Goal: Find specific page/section: Find specific page/section

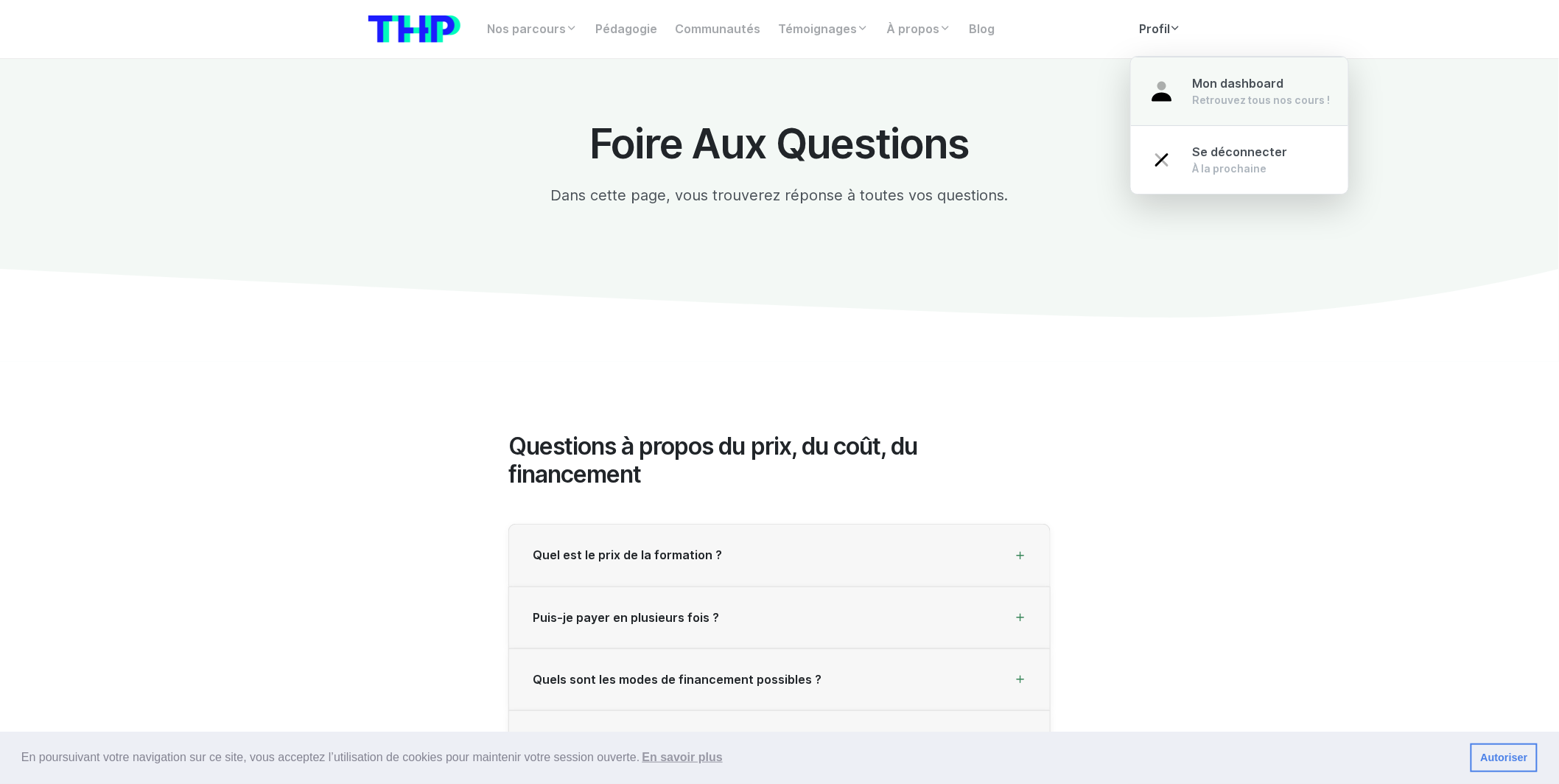
click at [1185, 89] on link "Mon dashboard Retrouvez tous nos cours !" at bounding box center [1240, 91] width 218 height 69
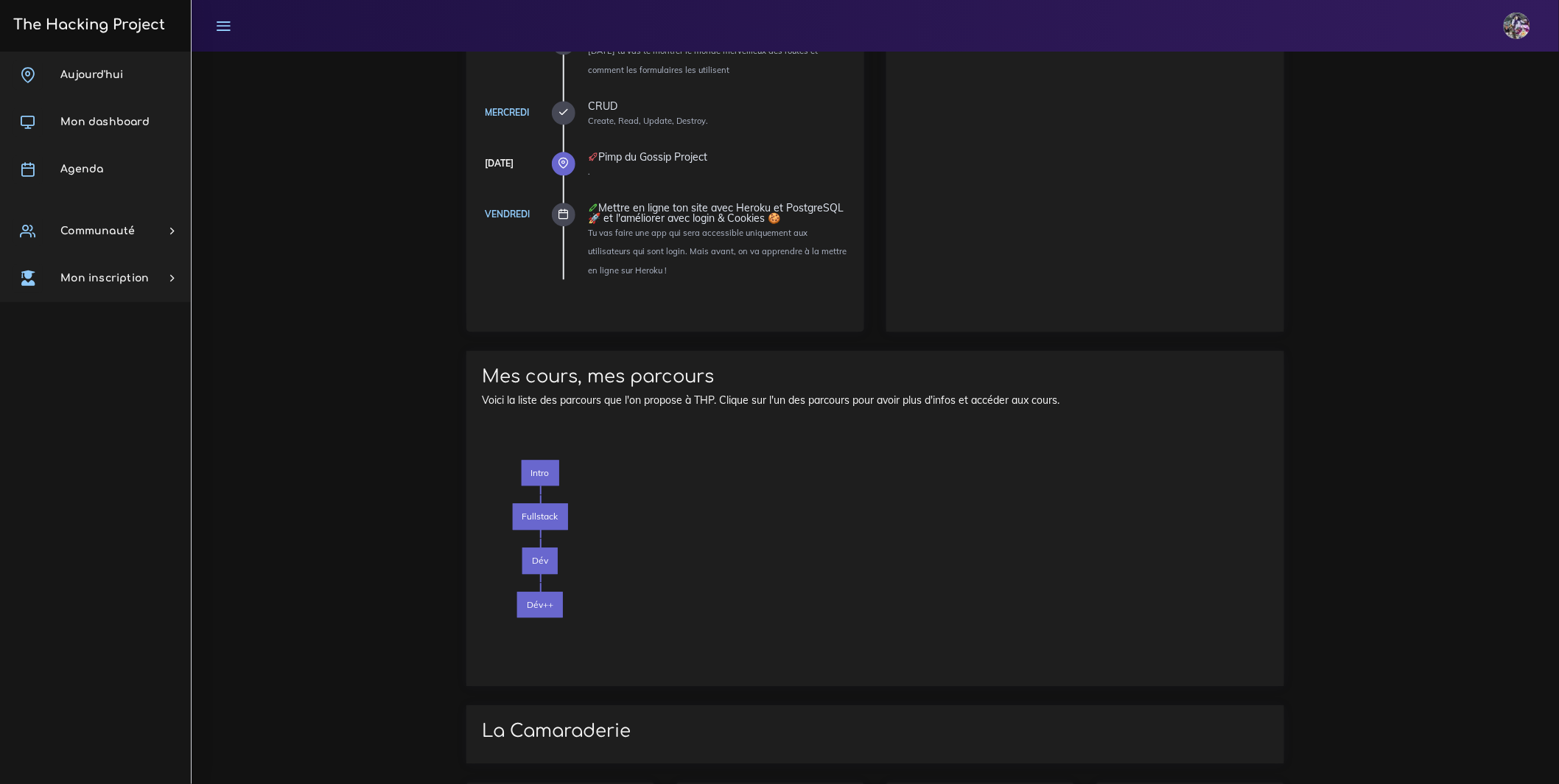
scroll to position [1719, 0]
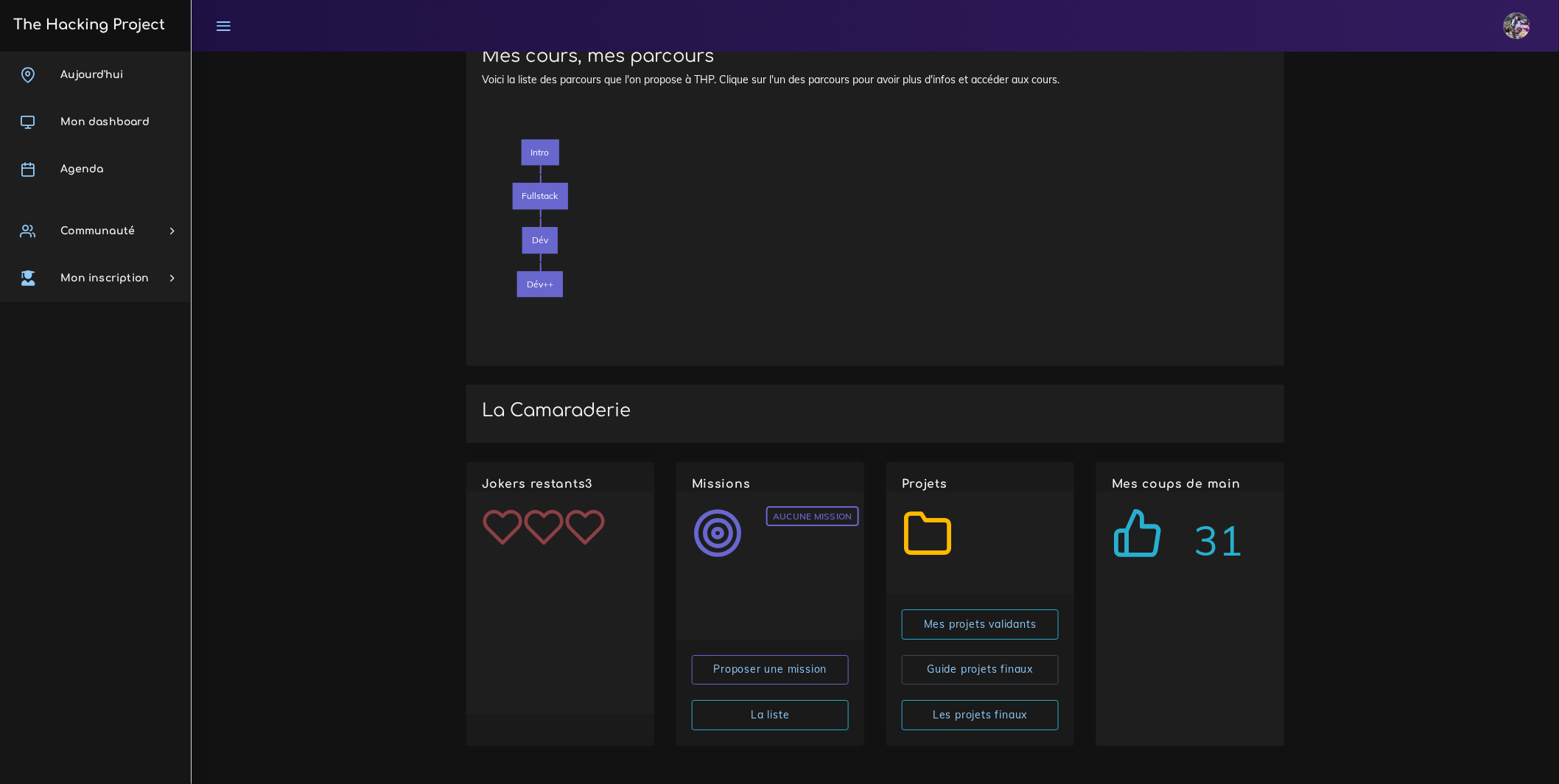
drag, startPoint x: 1270, startPoint y: 570, endPoint x: 426, endPoint y: 508, distance: 846.3
